Goal: Transaction & Acquisition: Purchase product/service

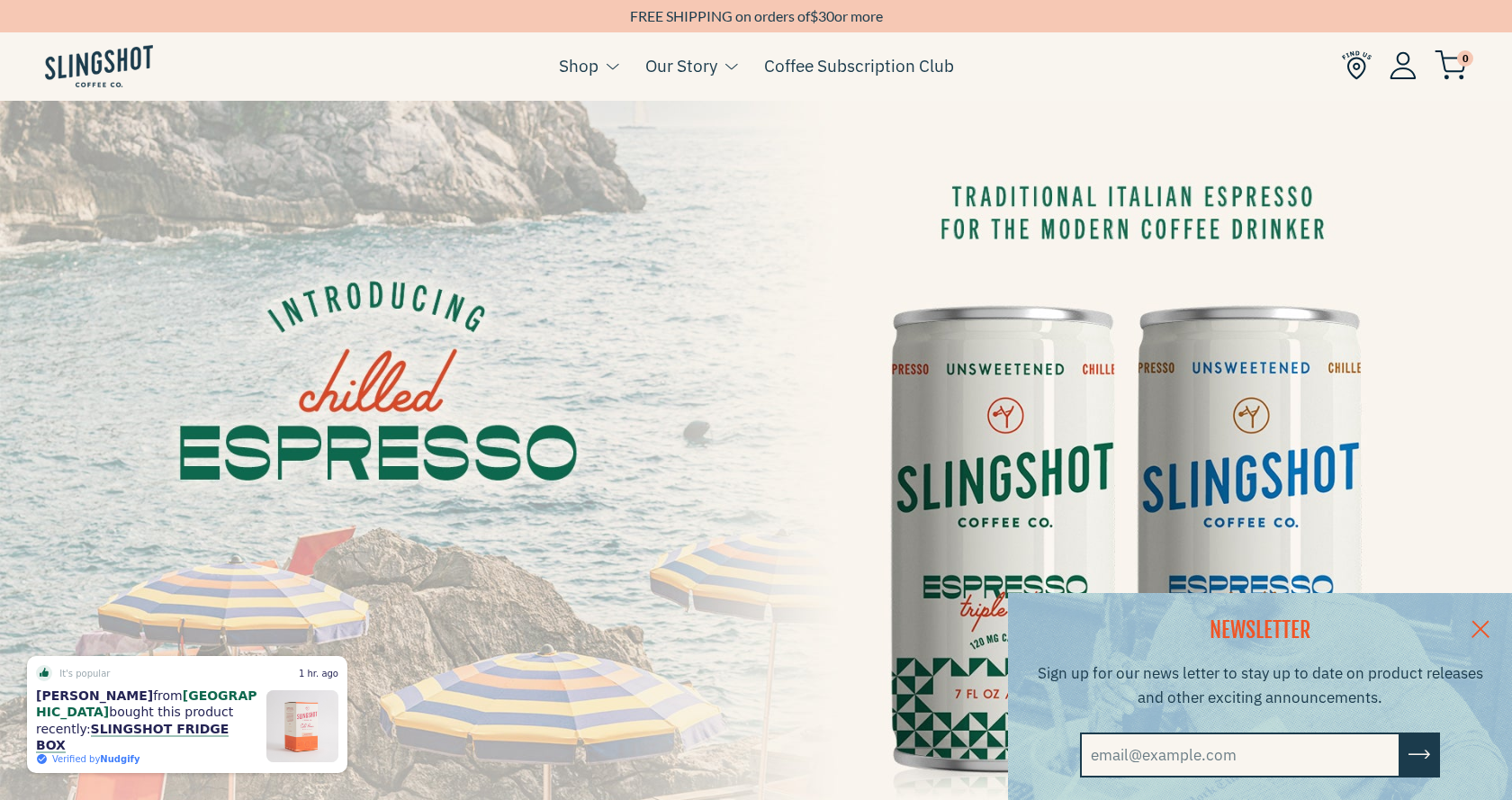
click at [1478, 620] on link at bounding box center [1481, 627] width 63 height 69
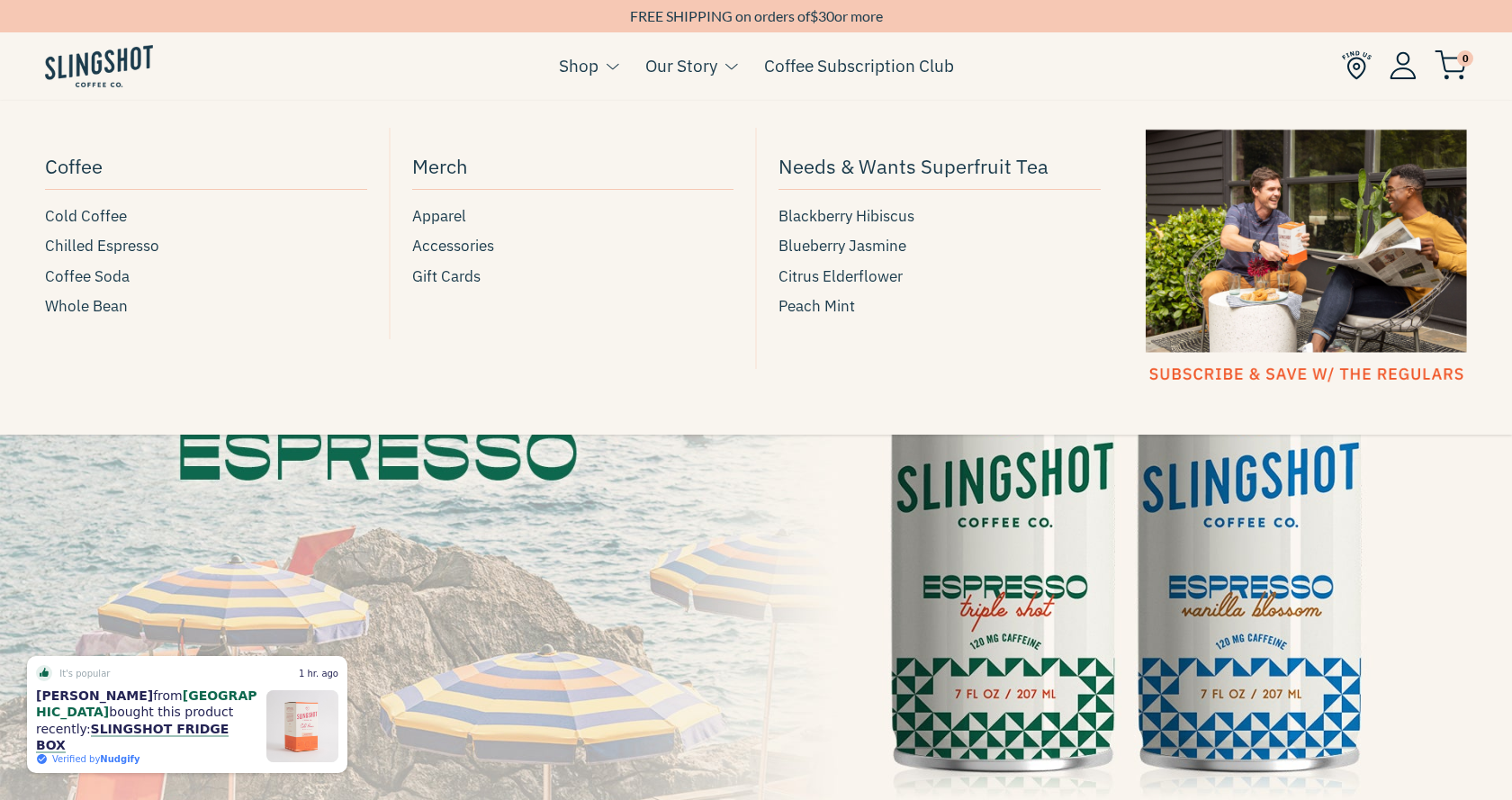
click at [588, 66] on link "Shop" at bounding box center [579, 66] width 39 height 27
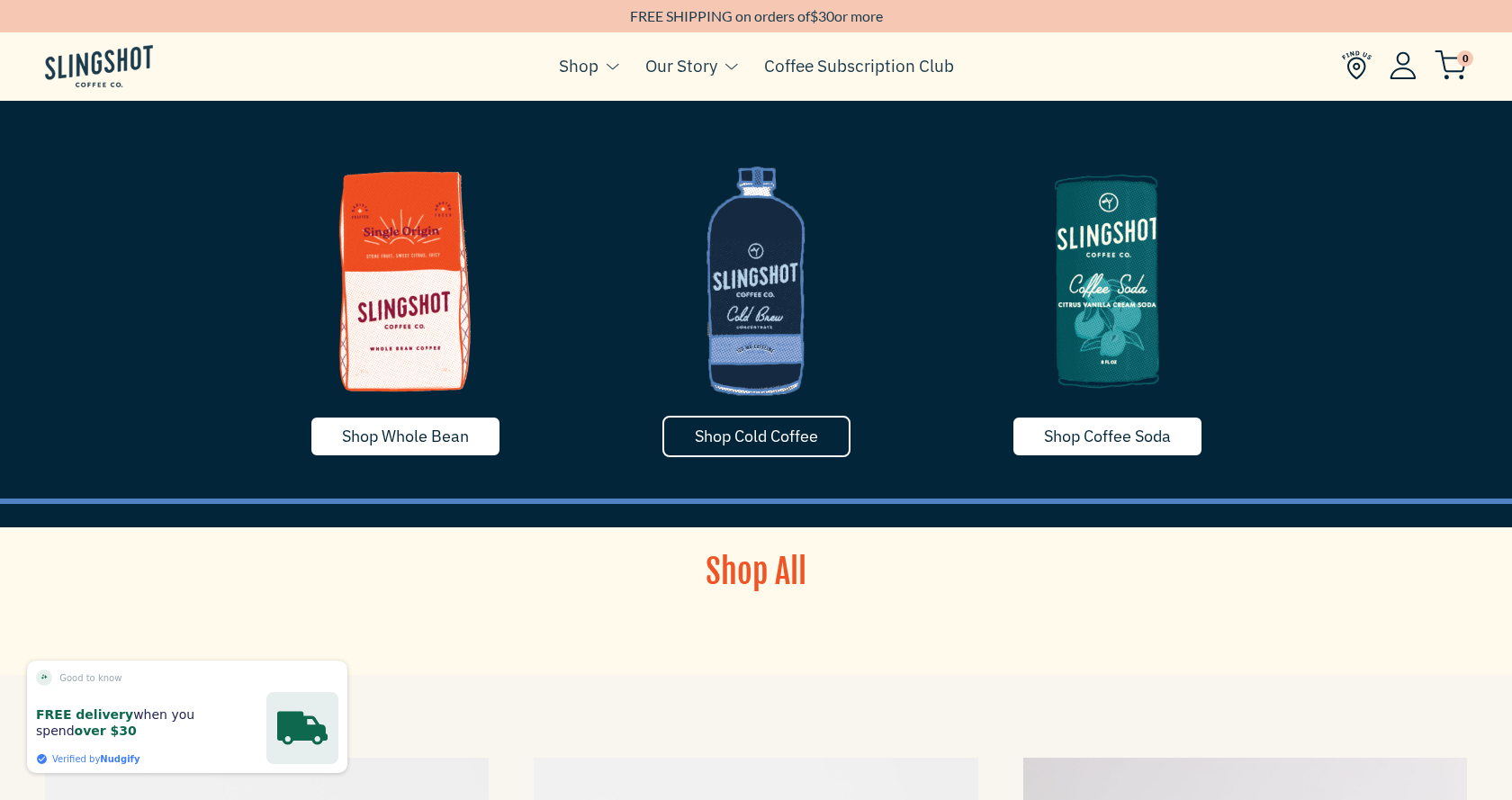
click at [749, 440] on span "Shop Cold Coffee" at bounding box center [756, 435] width 123 height 21
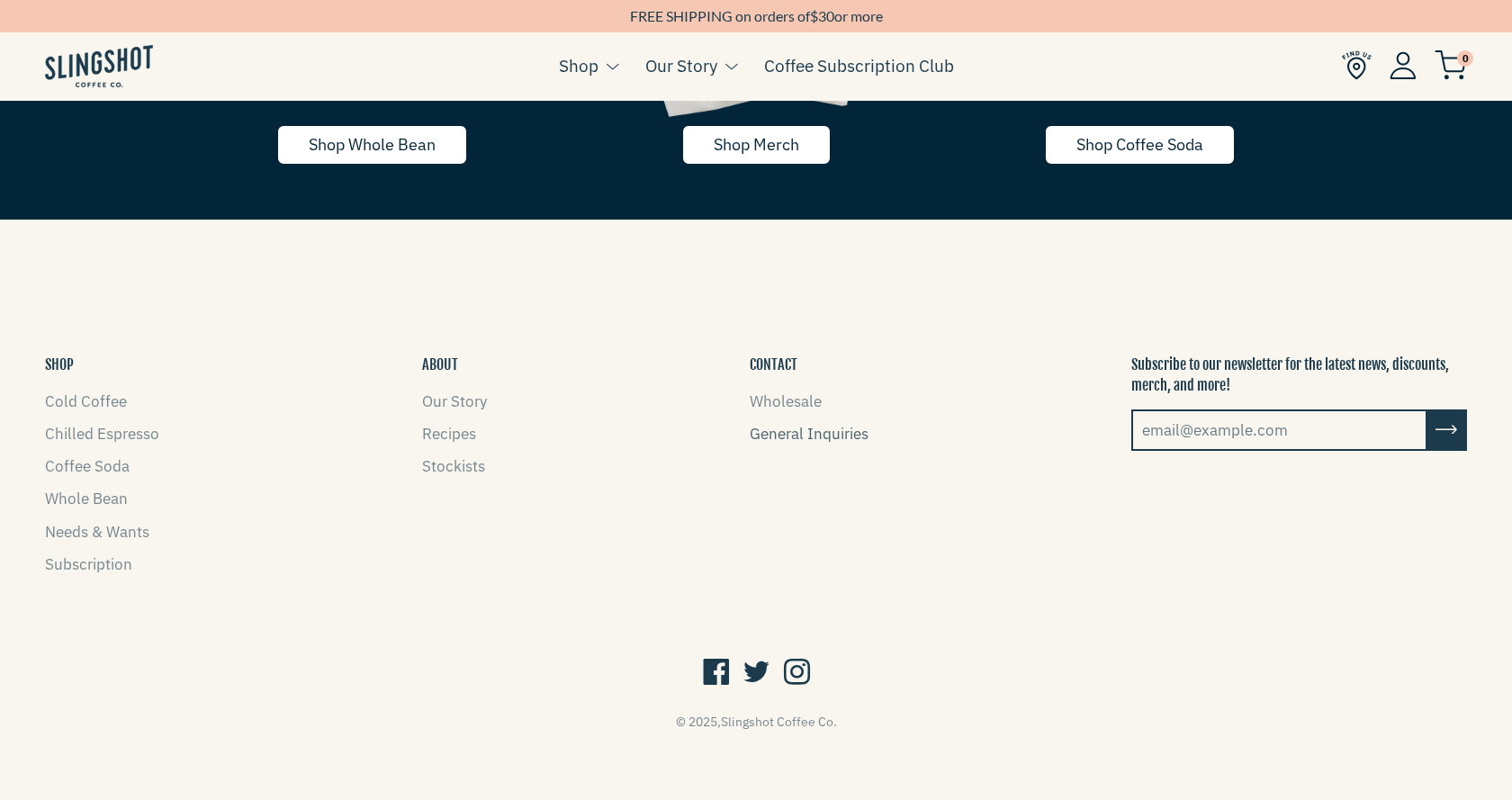
scroll to position [3748, 0]
